Goal: Task Accomplishment & Management: Complete application form

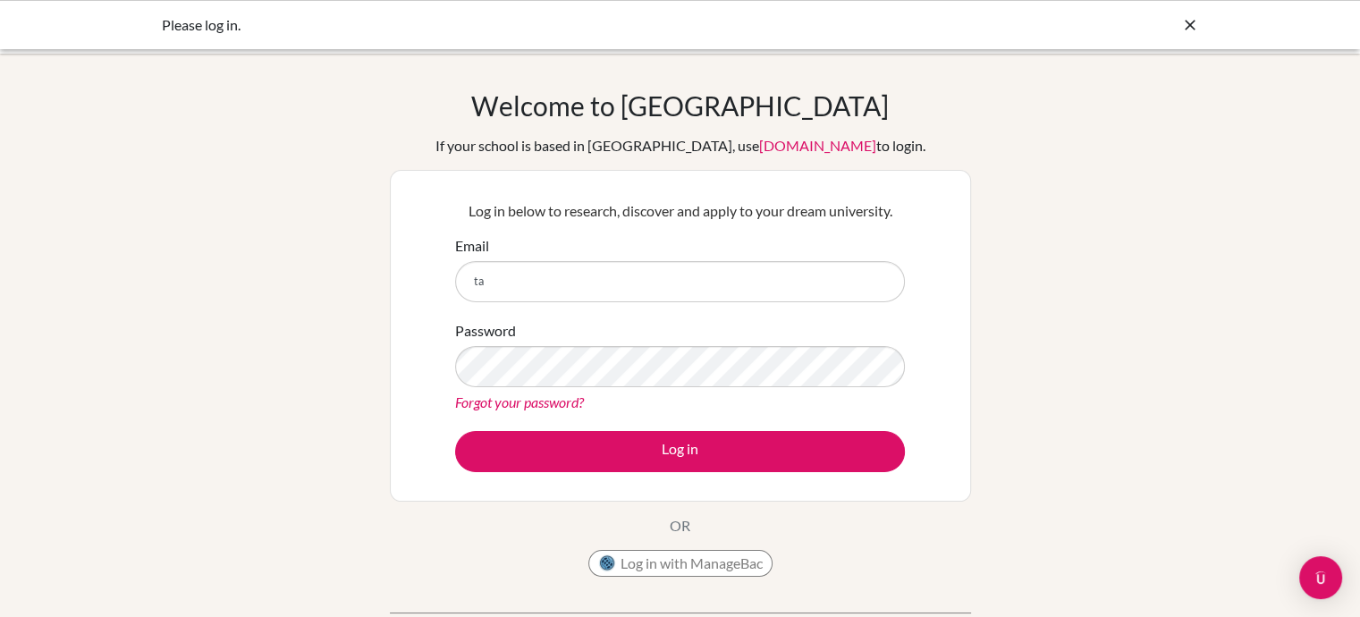
type input "tarinii.2009@gmail.com"
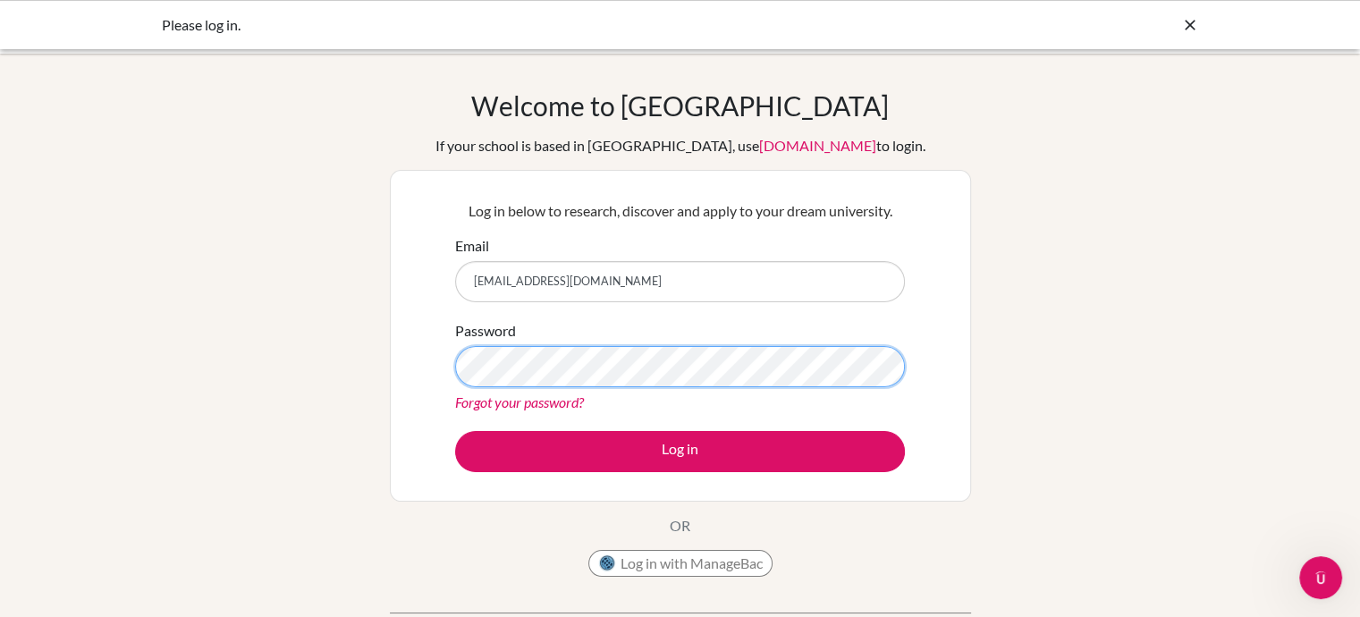
click at [455, 431] on button "Log in" at bounding box center [680, 451] width 450 height 41
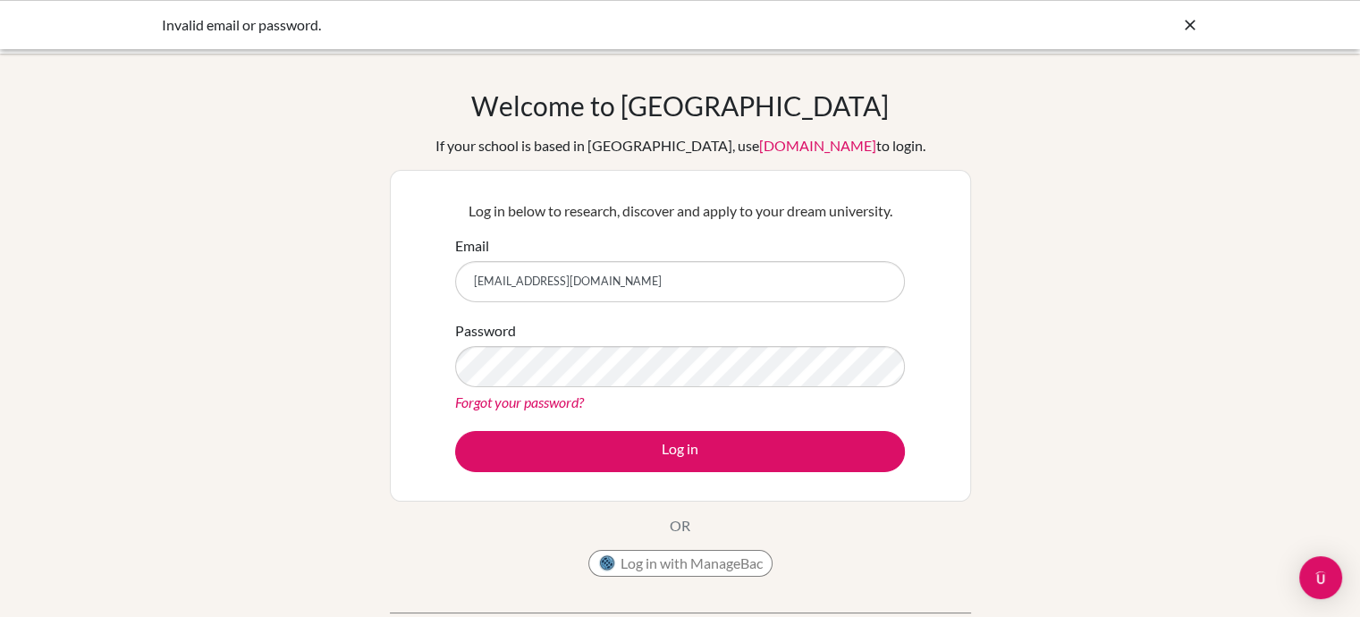
click at [1191, 24] on icon at bounding box center [1190, 25] width 18 height 18
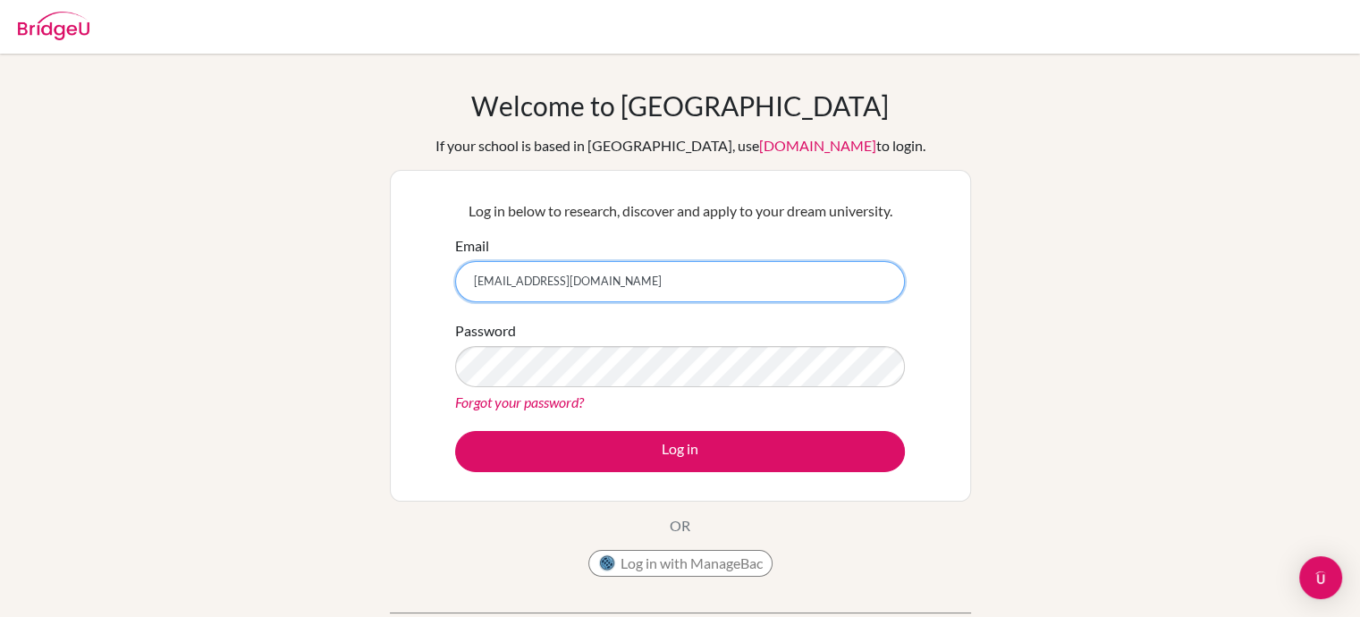
click at [697, 283] on input "tarinii.2009@gmail.com" at bounding box center [680, 281] width 450 height 41
type input "t"
type input "[EMAIL_ADDRESS][DOMAIN_NAME]"
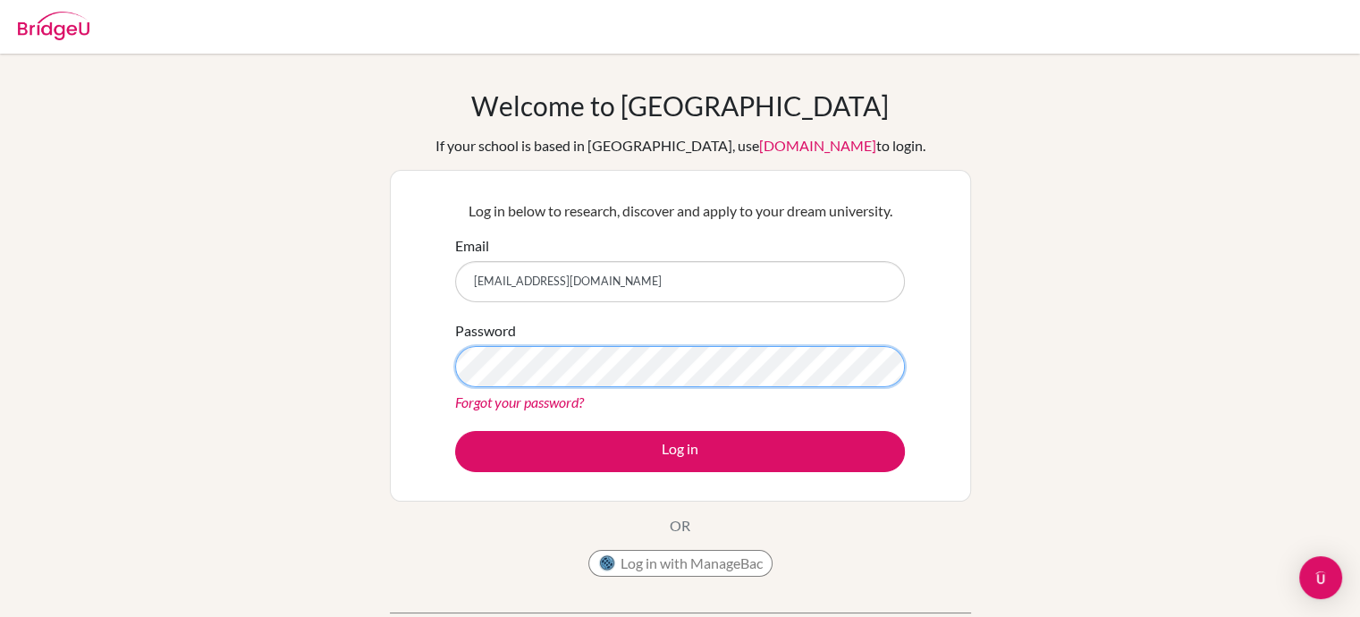
click at [455, 431] on button "Log in" at bounding box center [680, 451] width 450 height 41
